Goal: Transaction & Acquisition: Purchase product/service

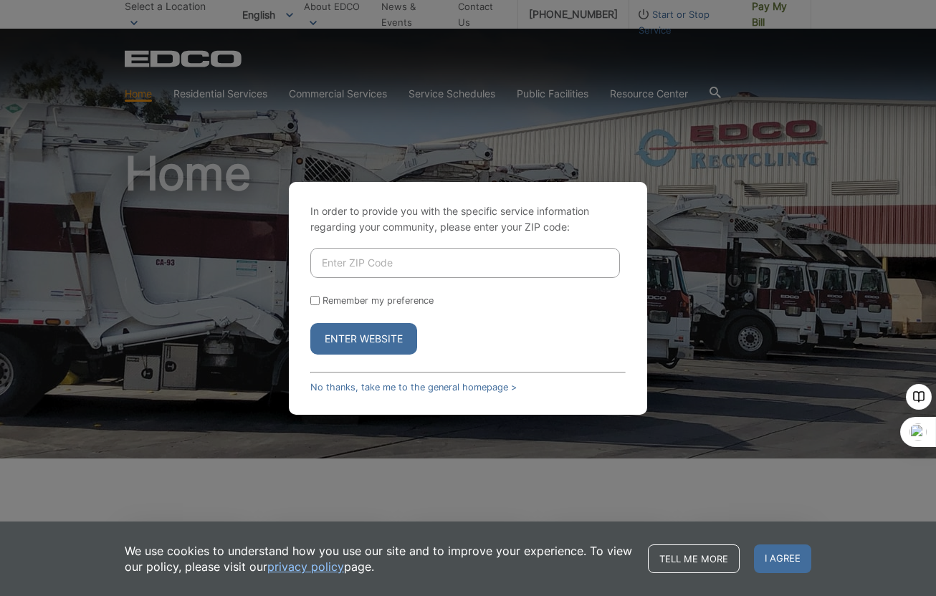
click at [312, 301] on input "Remember my preference" at bounding box center [314, 300] width 9 height 9
checkbox input "true"
type input "92028"
click at [355, 337] on button "Enter Website" at bounding box center [363, 339] width 107 height 32
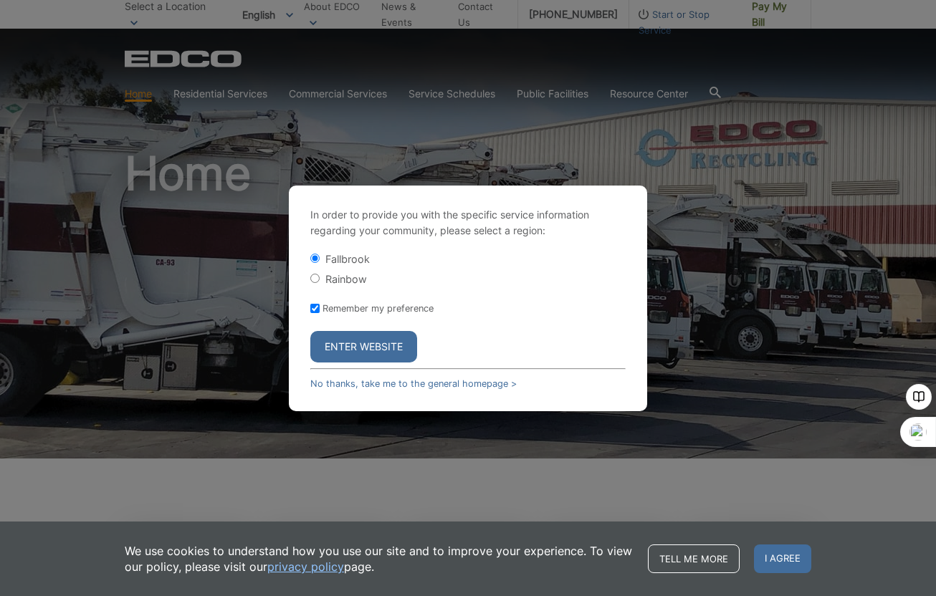
drag, startPoint x: 313, startPoint y: 277, endPoint x: 342, endPoint y: 301, distance: 37.7
click at [313, 278] on input "Rainbow" at bounding box center [314, 278] width 9 height 9
radio input "true"
click at [360, 345] on button "Enter Website" at bounding box center [363, 347] width 107 height 32
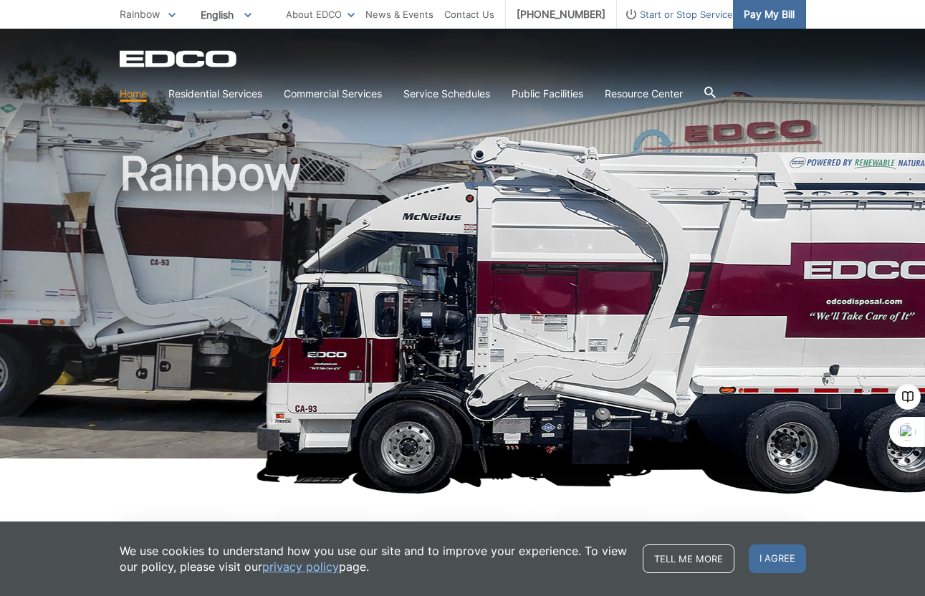
click at [769, 18] on span "Pay My Bill" at bounding box center [769, 14] width 51 height 16
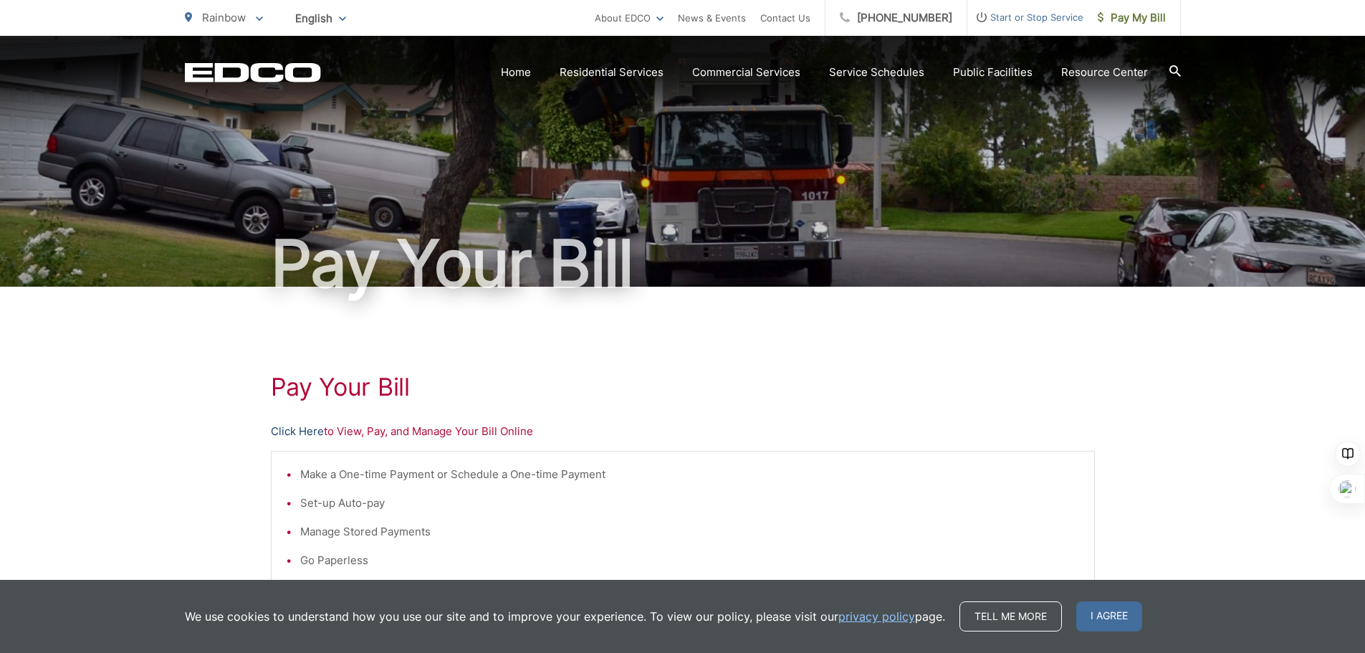
click at [302, 431] on link "Click Here" at bounding box center [297, 431] width 53 height 17
